Goal: Task Accomplishment & Management: Complete application form

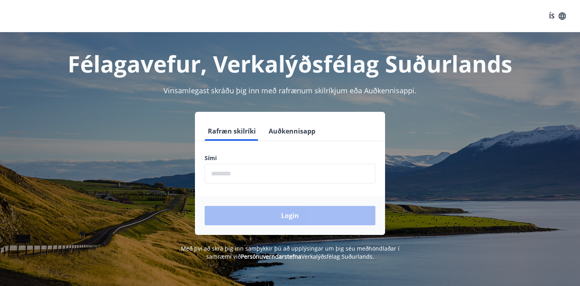
click at [321, 172] on input "phone" at bounding box center [290, 174] width 171 height 20
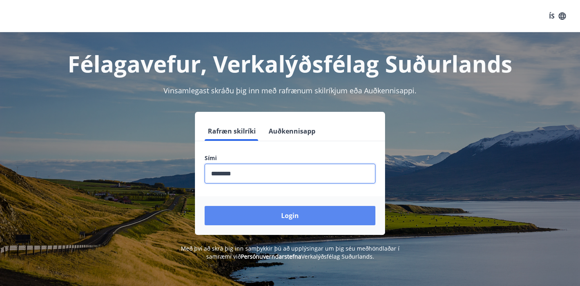
type input "********"
click at [312, 215] on button "Login" at bounding box center [290, 215] width 171 height 19
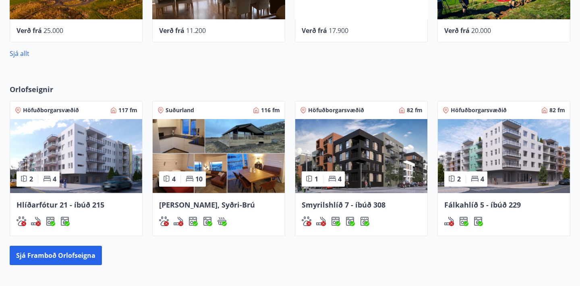
scroll to position [403, 0]
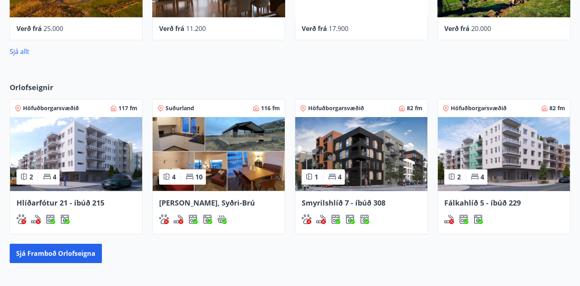
click at [255, 168] on img at bounding box center [219, 154] width 132 height 74
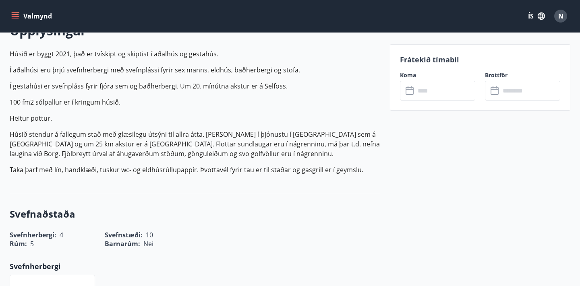
scroll to position [248, 0]
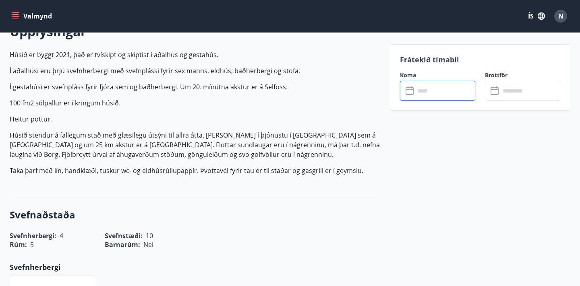
click at [428, 93] on input "text" at bounding box center [445, 91] width 60 height 20
